Goal: Check status: Check status

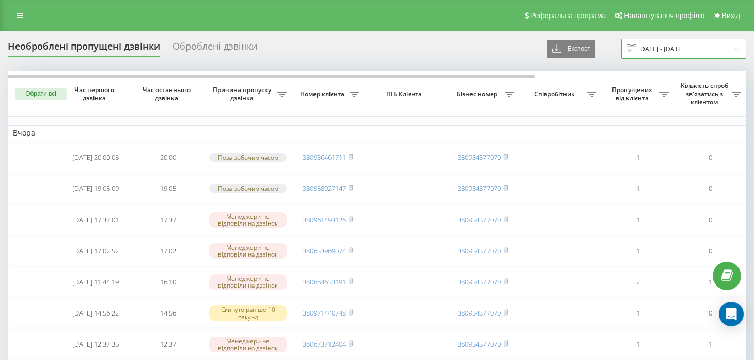
click at [735, 46] on input "15.08.2025 - 18.08.2025" at bounding box center [684, 49] width 125 height 20
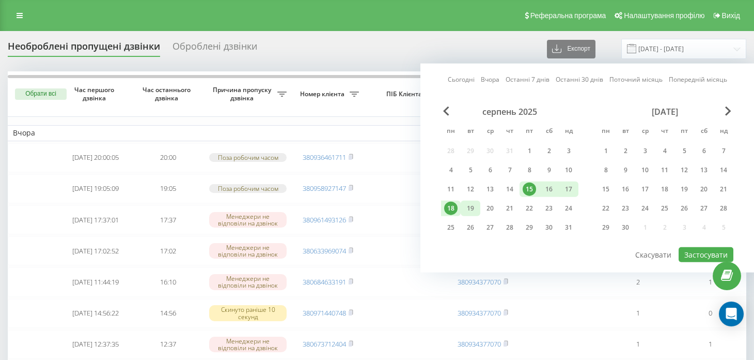
click at [471, 207] on div "19" at bounding box center [470, 208] width 13 height 13
click at [524, 189] on div "15" at bounding box center [529, 188] width 13 height 13
click at [701, 255] on button "Застосувати" at bounding box center [706, 254] width 55 height 15
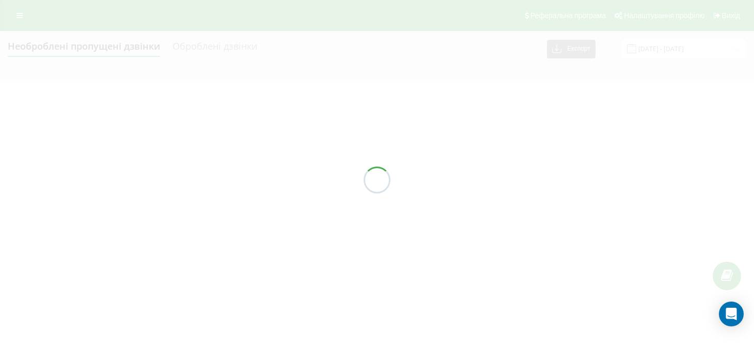
type input "[DATE] - [DATE]"
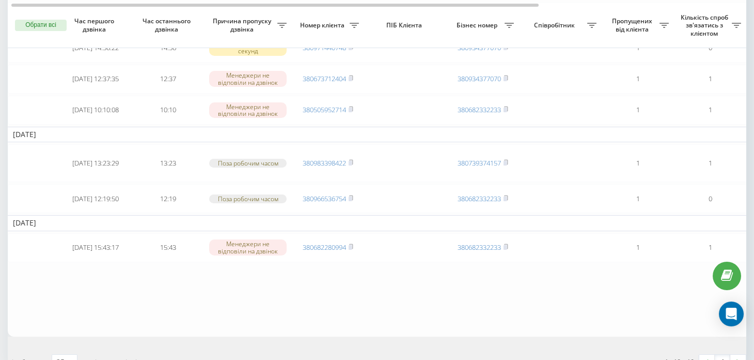
scroll to position [235, 0]
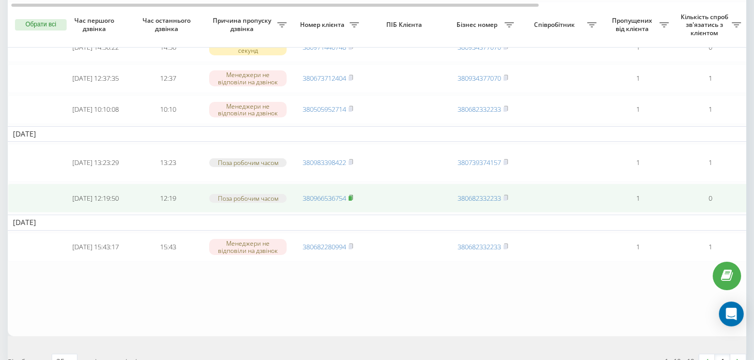
click at [353, 194] on icon at bounding box center [351, 197] width 5 height 6
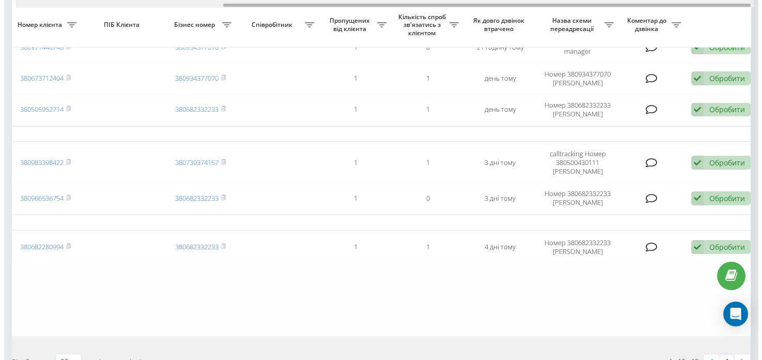
scroll to position [0, 294]
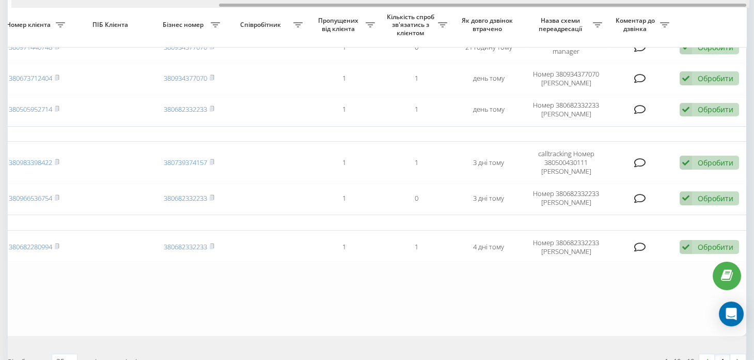
drag, startPoint x: 414, startPoint y: 4, endPoint x: 636, endPoint y: -12, distance: 222.8
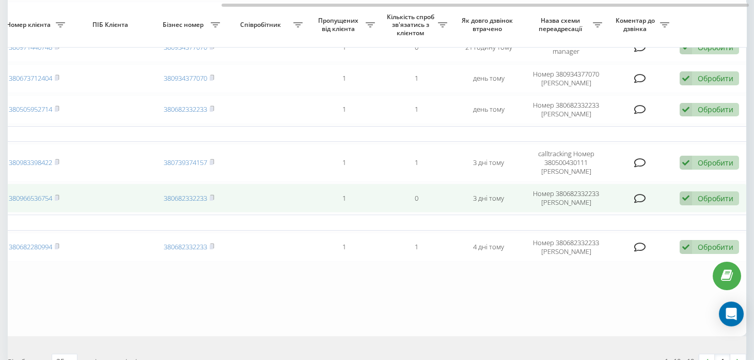
click at [642, 193] on icon at bounding box center [641, 198] width 12 height 10
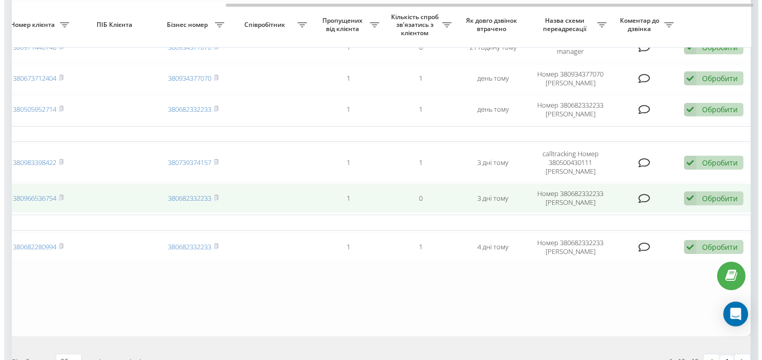
scroll to position [0, 286]
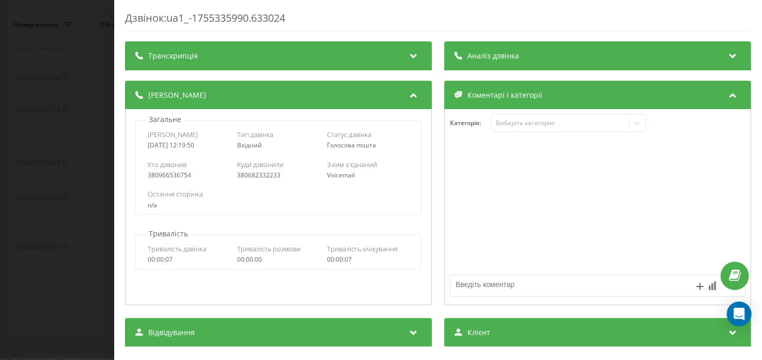
click at [494, 286] on textarea at bounding box center [569, 284] width 236 height 19
type textarea "прийняли, та відправили замовлення"
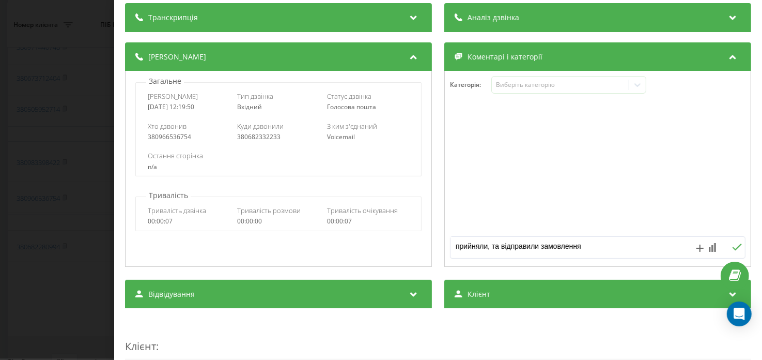
scroll to position [51, 0]
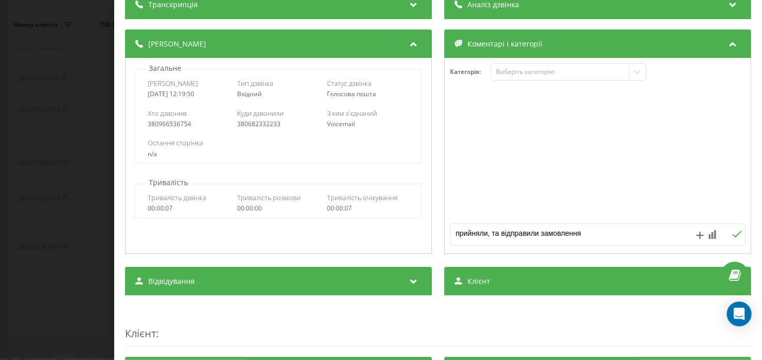
click at [732, 235] on icon at bounding box center [737, 233] width 10 height 7
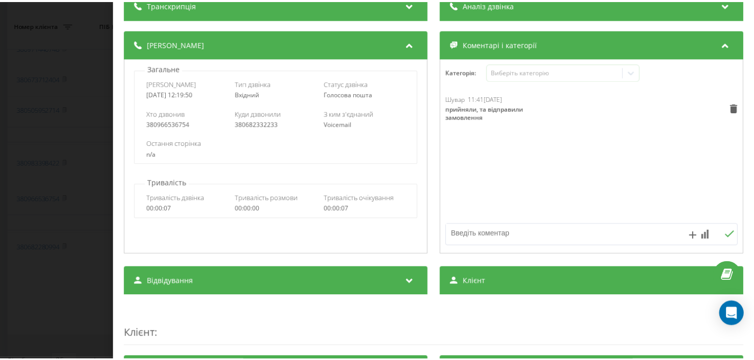
scroll to position [0, 0]
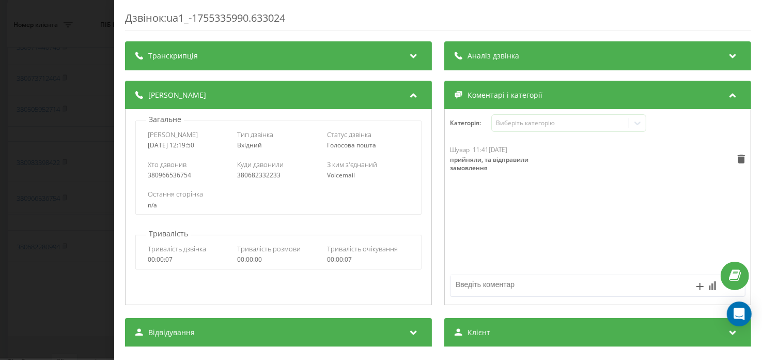
click at [95, 159] on div "Дзвінок : ua1_-1755335990.633024 Транскрипція Для AI-аналізу майбутніх дзвінків…" at bounding box center [381, 180] width 762 height 360
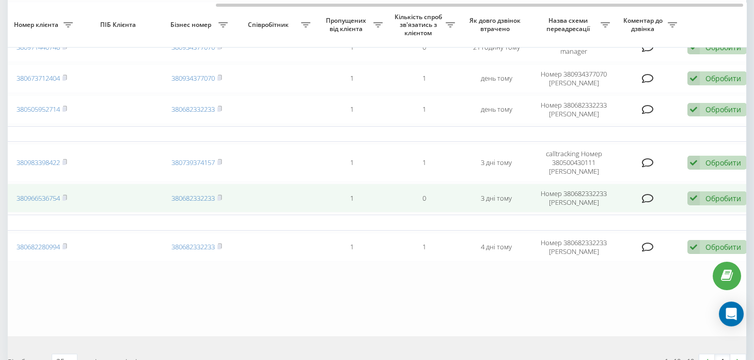
click at [704, 191] on div "Обробити Не вдалося зв'язатися Зв'язався з клієнтом за допомогою іншого каналу …" at bounding box center [717, 198] width 59 height 14
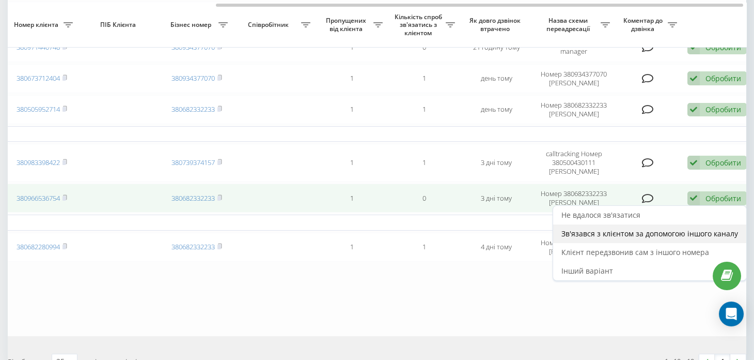
click at [631, 228] on span "Зв'язався з клієнтом за допомогою іншого каналу" at bounding box center [650, 233] width 177 height 10
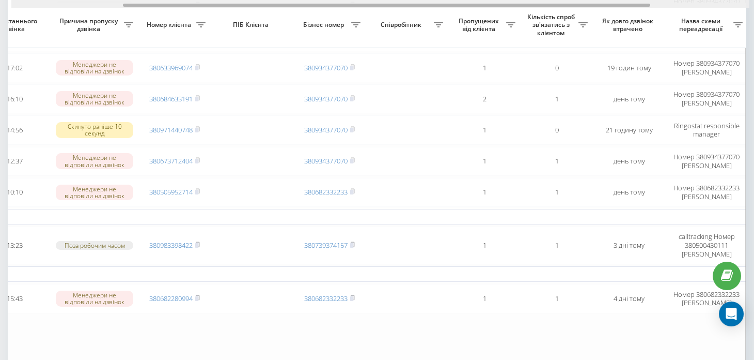
scroll to position [0, 153]
drag, startPoint x: 369, startPoint y: 6, endPoint x: 479, endPoint y: 4, distance: 109.6
click at [479, 4] on div at bounding box center [384, 5] width 528 height 3
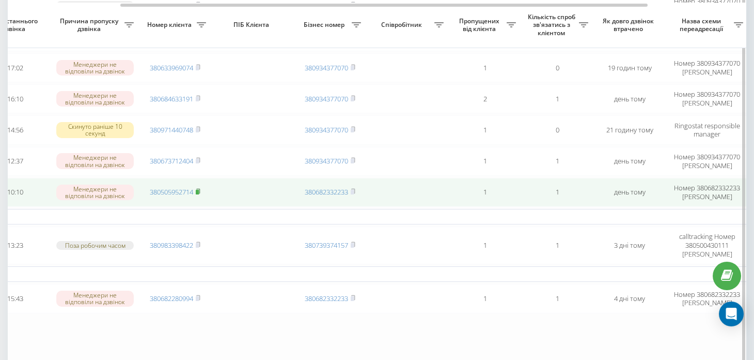
click at [199, 190] on rect at bounding box center [197, 192] width 3 height 5
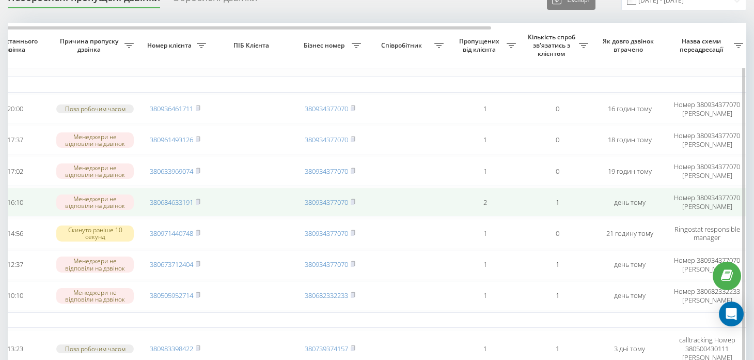
scroll to position [0, 0]
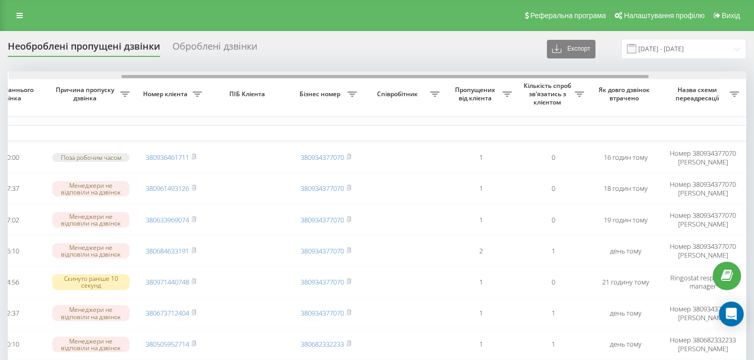
scroll to position [0, 158]
drag, startPoint x: 461, startPoint y: 78, endPoint x: 575, endPoint y: 64, distance: 114.0
click at [575, 64] on div "Необроблені пропущені дзвінки Оброблені дзвінки Експорт .csv .xlsx [DATE] - [DA…" at bounding box center [377, 309] width 739 height 541
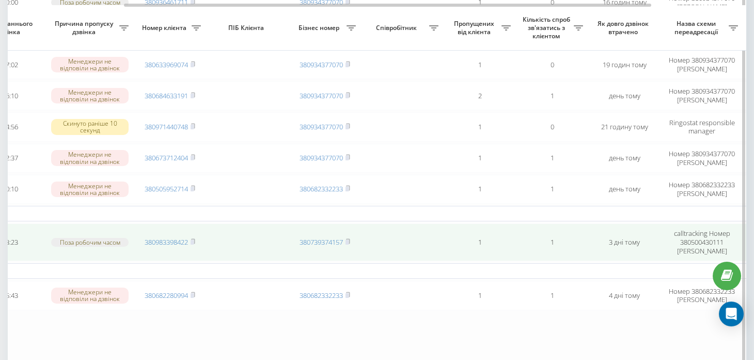
scroll to position [207, 0]
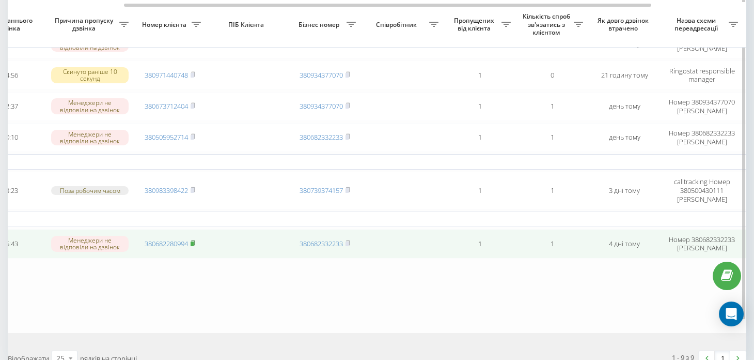
click at [194, 241] on rect at bounding box center [192, 243] width 3 height 5
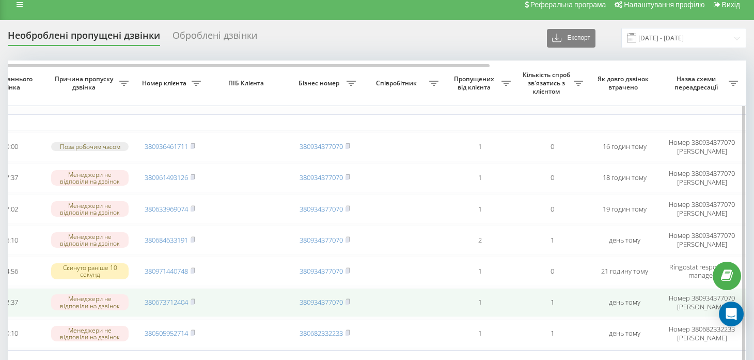
scroll to position [0, 0]
